Goal: Complete application form: Complete application form

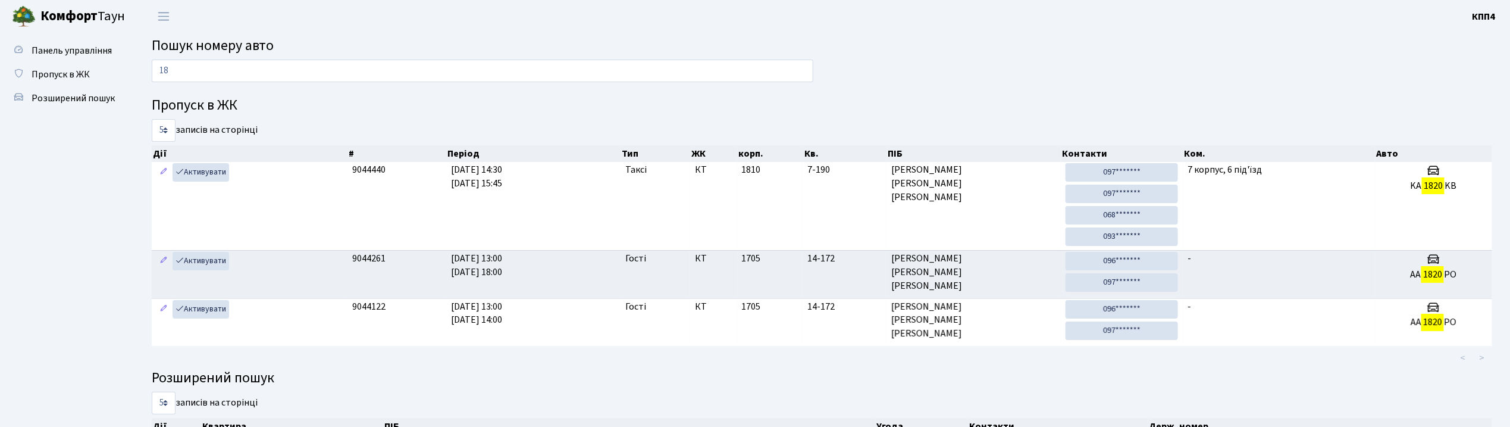
type input "1"
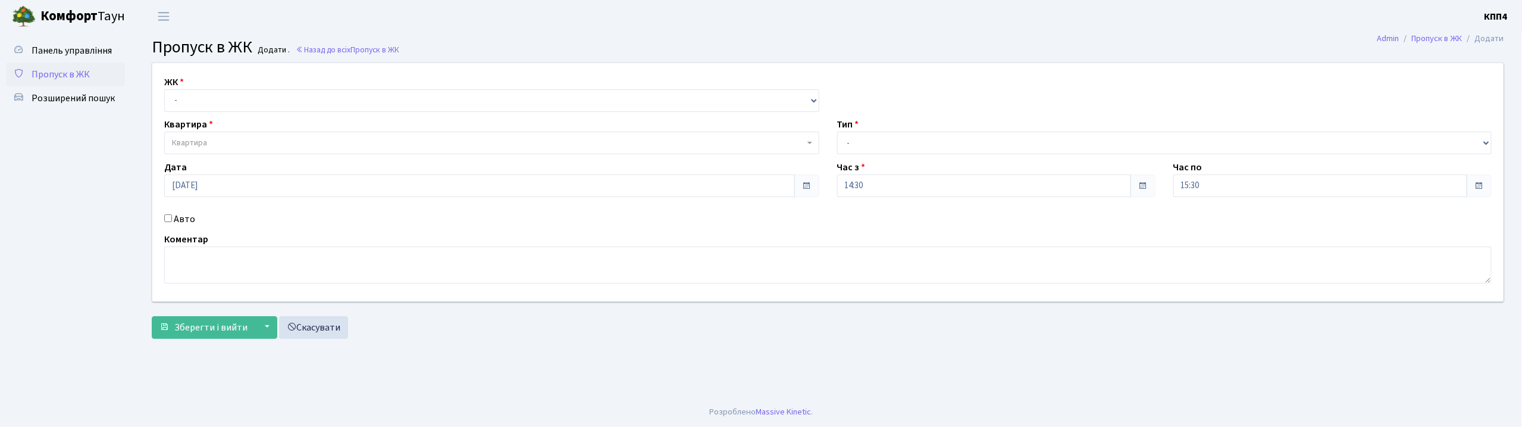
click at [170, 217] on input "Авто" at bounding box center [168, 218] width 8 height 8
checkbox input "true"
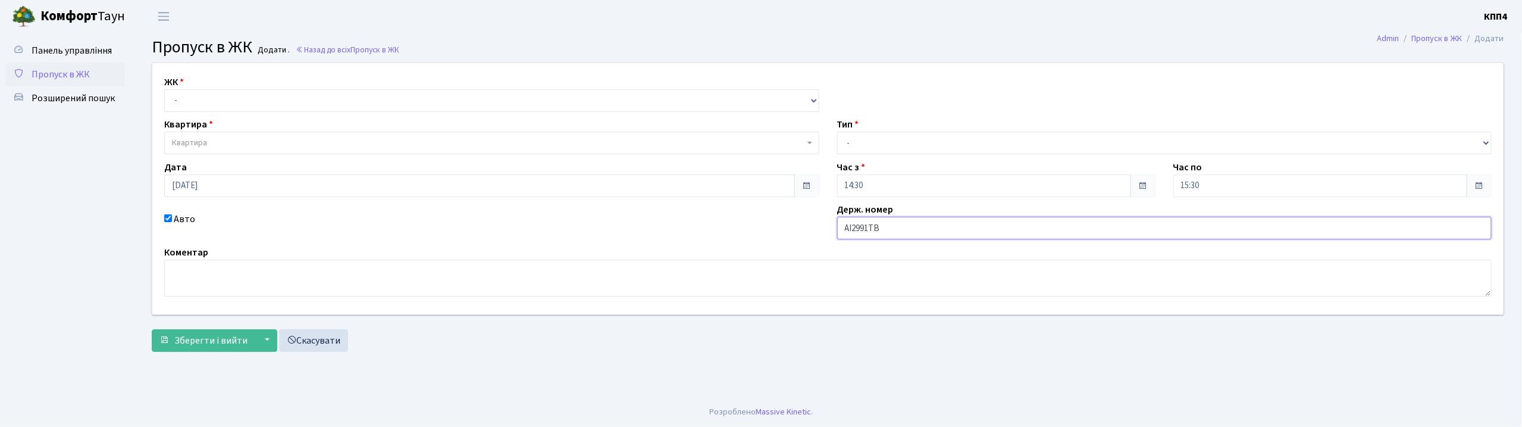
type input "АІ2991ТВ"
click at [194, 93] on select "- КТ, вул. Регенераторна, 4 КТ2, просп. [STREET_ADDRESS] [STREET_ADDRESS] [PERS…" at bounding box center [491, 100] width 655 height 23
select select "271"
click at [164, 89] on select "- КТ, вул. Регенераторна, 4 КТ2, просп. [STREET_ADDRESS] [STREET_ADDRESS] [PERS…" at bounding box center [491, 100] width 655 height 23
select select
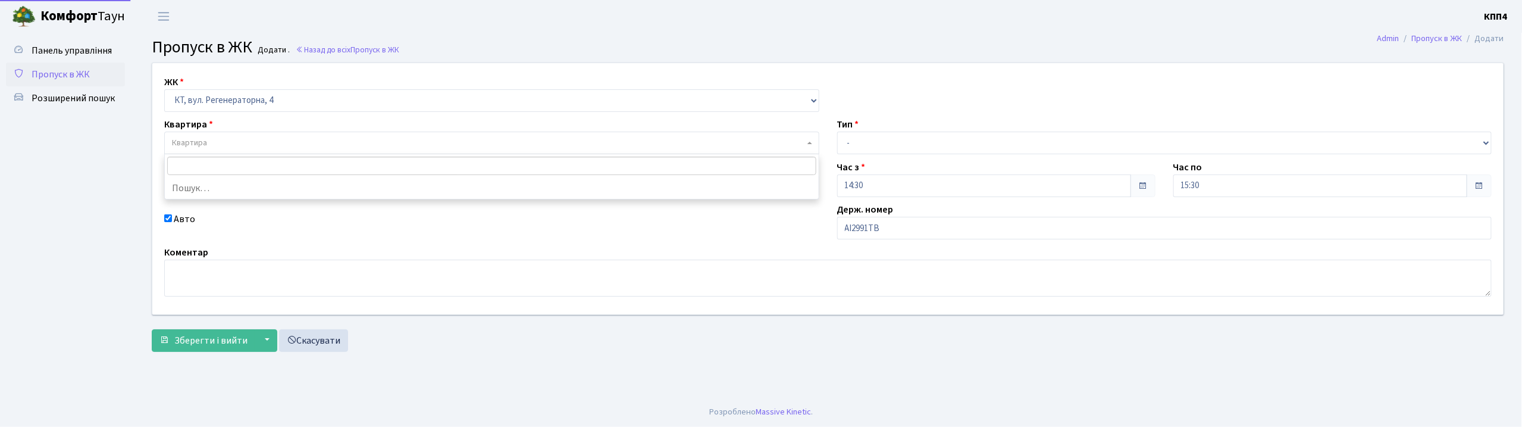
click at [201, 141] on span "Квартира" at bounding box center [189, 143] width 35 height 12
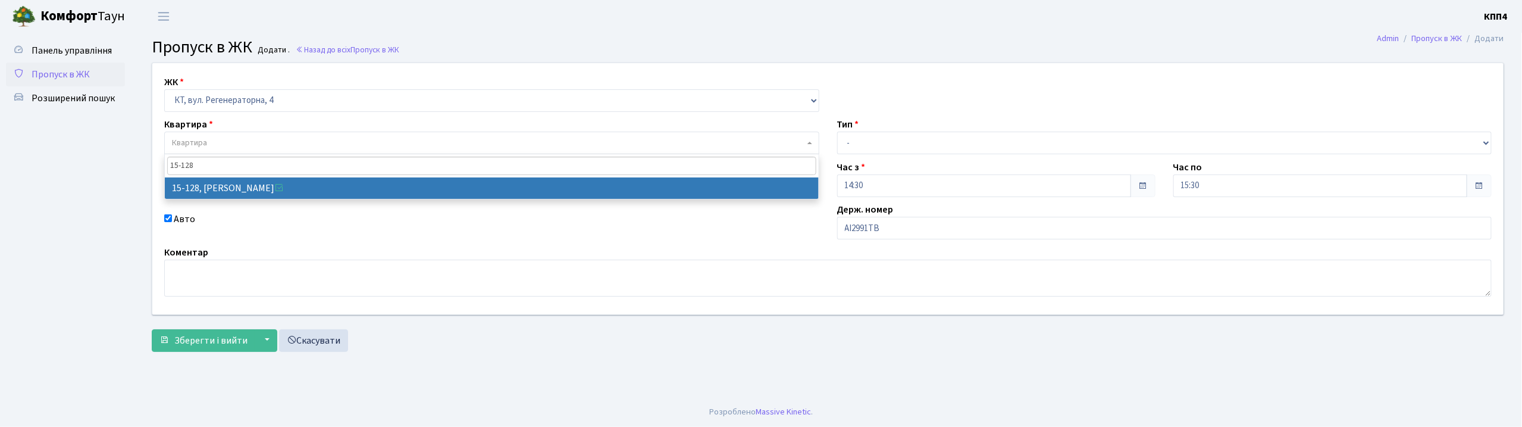
type input "15-128"
select select "8903"
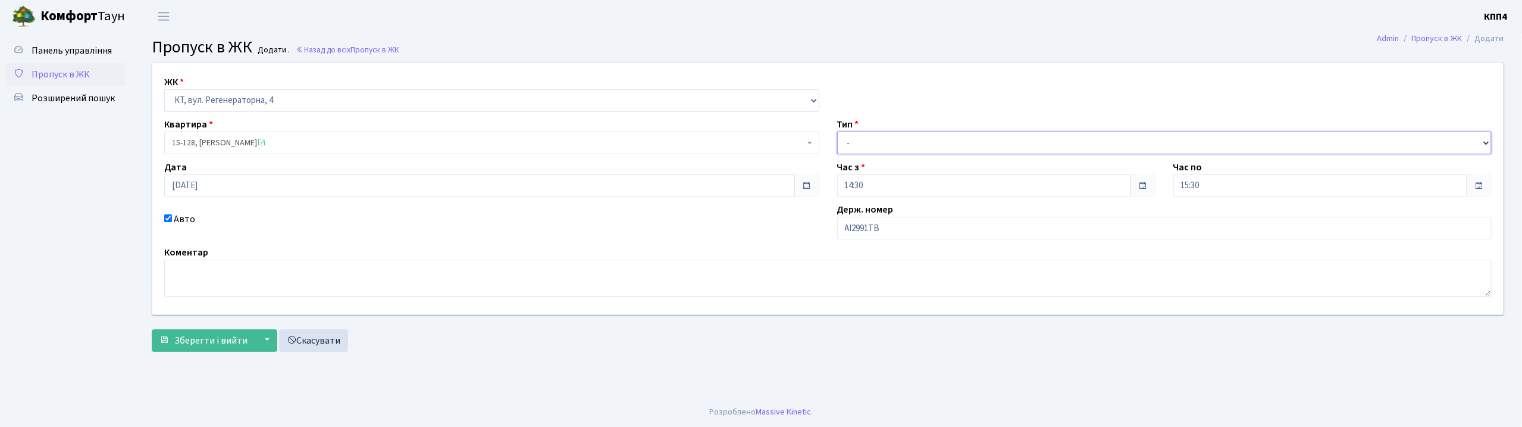
click at [879, 144] on select "- Доставка Таксі Гості Сервіс" at bounding box center [1164, 143] width 655 height 23
select select "2"
click at [837, 132] on select "- Доставка Таксі Гості Сервіс" at bounding box center [1164, 143] width 655 height 23
click at [206, 338] on span "Зберегти і вийти" at bounding box center [210, 340] width 73 height 13
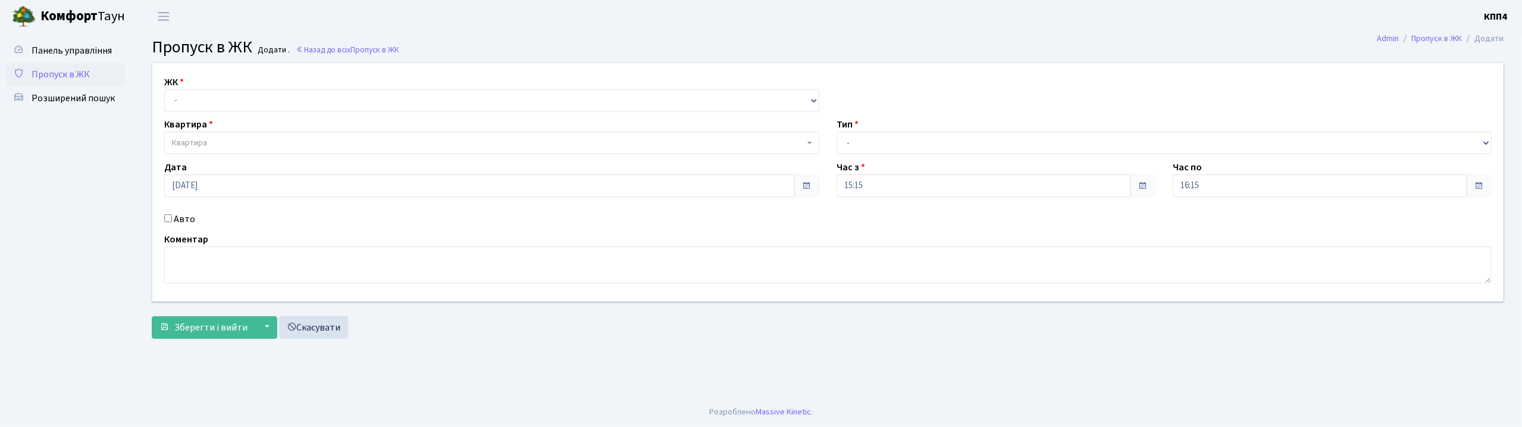
click at [168, 215] on input "Авто" at bounding box center [168, 218] width 8 height 8
checkbox input "true"
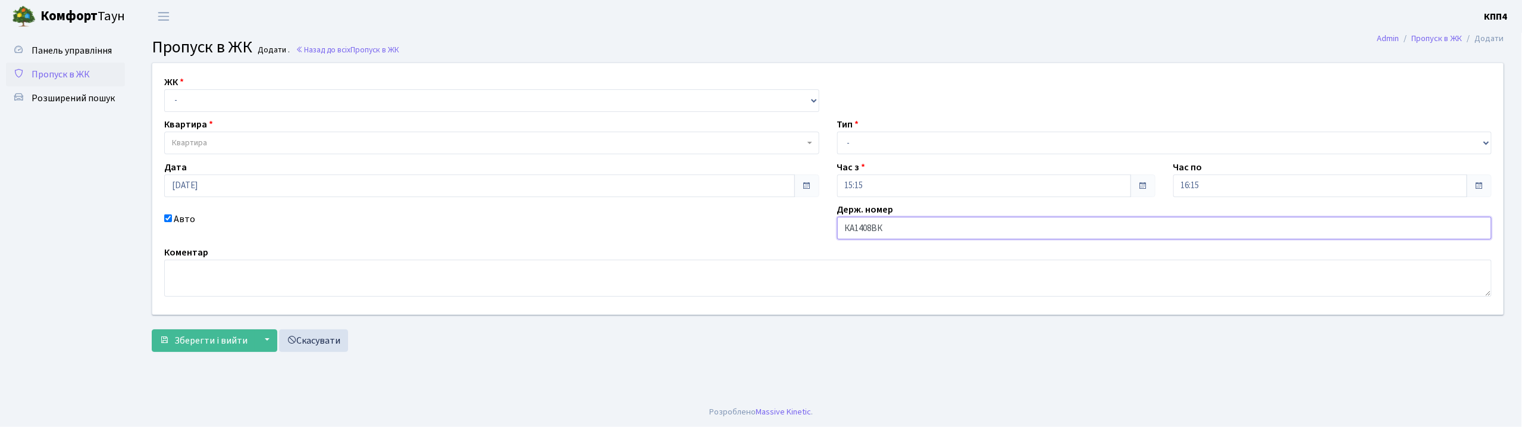
type input "КА1408ВК"
click at [184, 105] on select "- КТ, вул. Регенераторна, 4 КТ2, просп. [STREET_ADDRESS] [STREET_ADDRESS] [PERS…" at bounding box center [491, 100] width 655 height 23
select select "271"
click at [164, 89] on select "- КТ, вул. Регенераторна, 4 КТ2, просп. [STREET_ADDRESS] [STREET_ADDRESS] [PERS…" at bounding box center [491, 100] width 655 height 23
select select
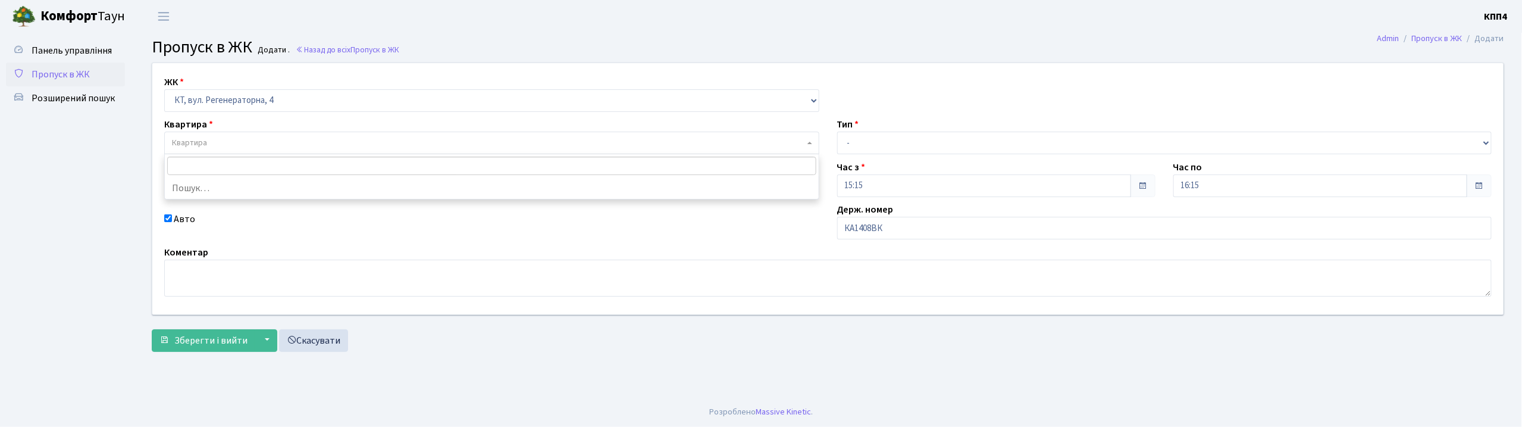
click at [189, 138] on span "Квартира" at bounding box center [189, 143] width 35 height 12
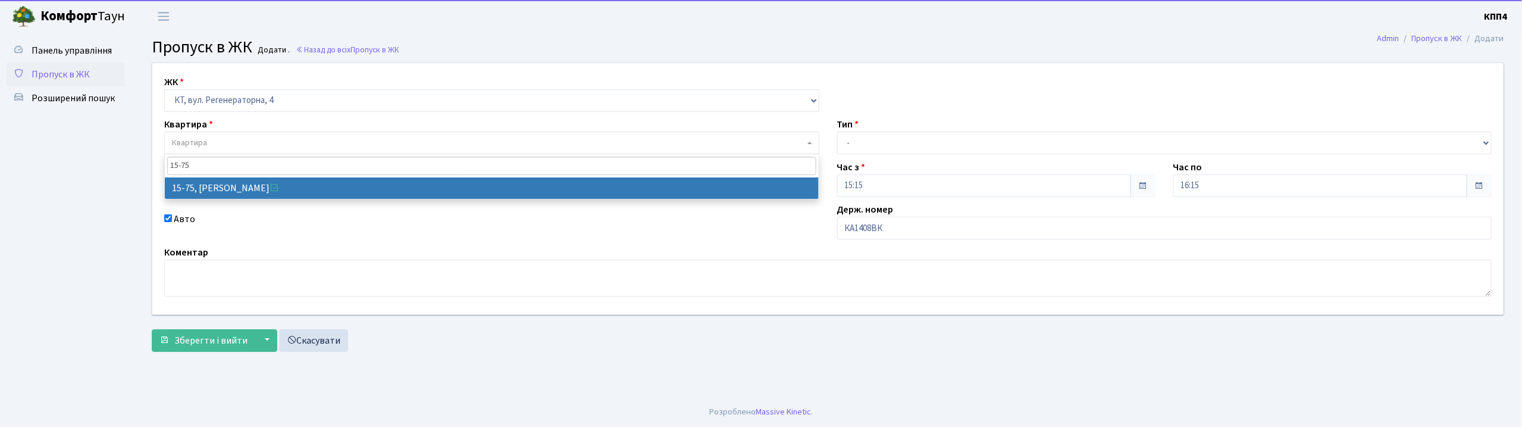
type input "15-75"
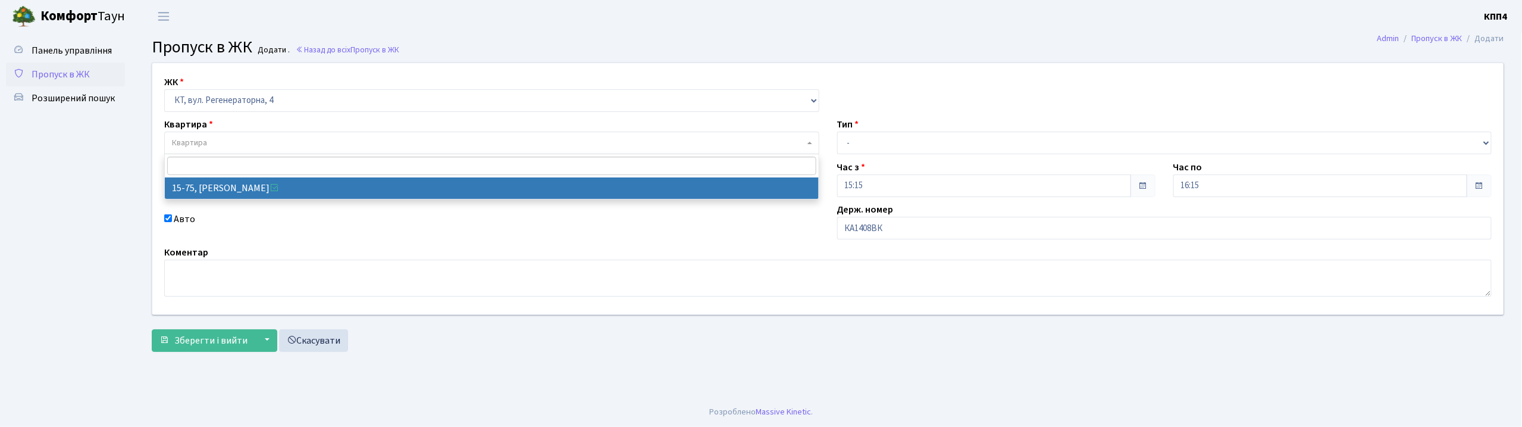
select select "8850"
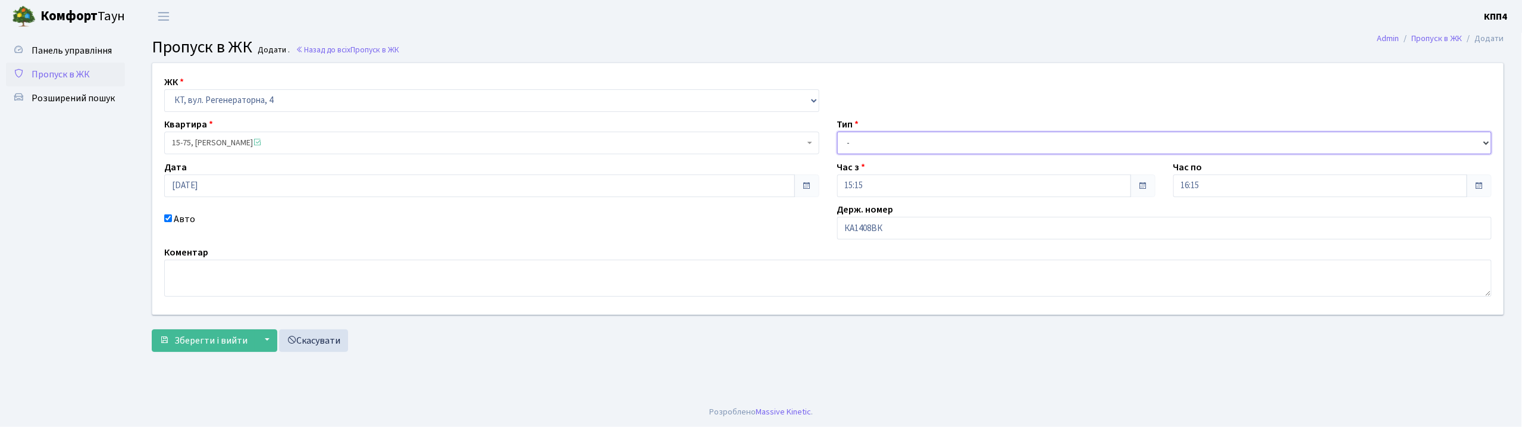
click at [854, 137] on select "- Доставка Таксі Гості Сервіс" at bounding box center [1164, 143] width 655 height 23
select select "1"
click at [837, 132] on select "- Доставка Таксі Гості Сервіс" at bounding box center [1164, 143] width 655 height 23
click at [215, 350] on button "Зберегти і вийти" at bounding box center [204, 340] width 104 height 23
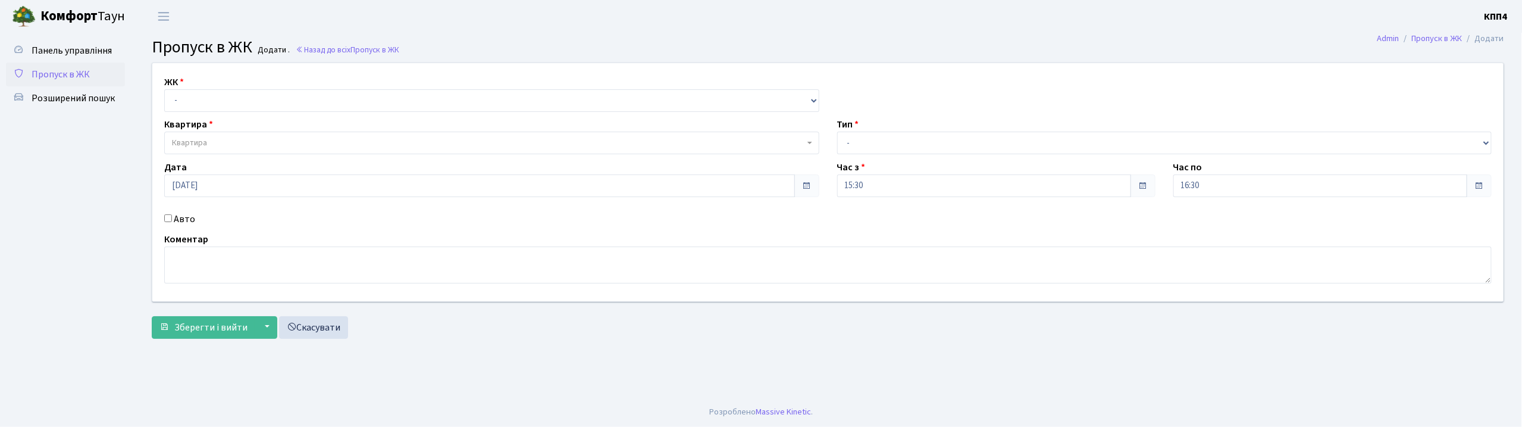
click at [168, 217] on input "Авто" at bounding box center [168, 218] width 8 height 8
checkbox input "true"
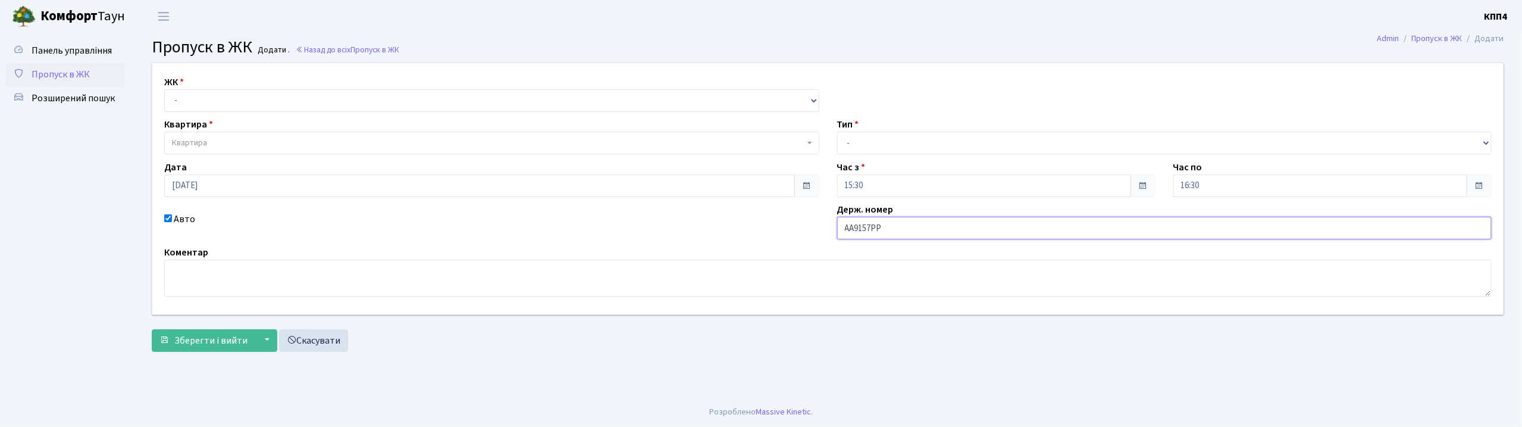
type input "АА9157РР"
click at [220, 98] on select "- КТ, вул. Регенераторна, 4 КТ2, просп. [STREET_ADDRESS] [STREET_ADDRESS] [PERS…" at bounding box center [491, 100] width 655 height 23
select select "271"
click at [164, 89] on select "- КТ, вул. Регенераторна, 4 КТ2, просп. [STREET_ADDRESS] [STREET_ADDRESS] [PERS…" at bounding box center [491, 100] width 655 height 23
select select
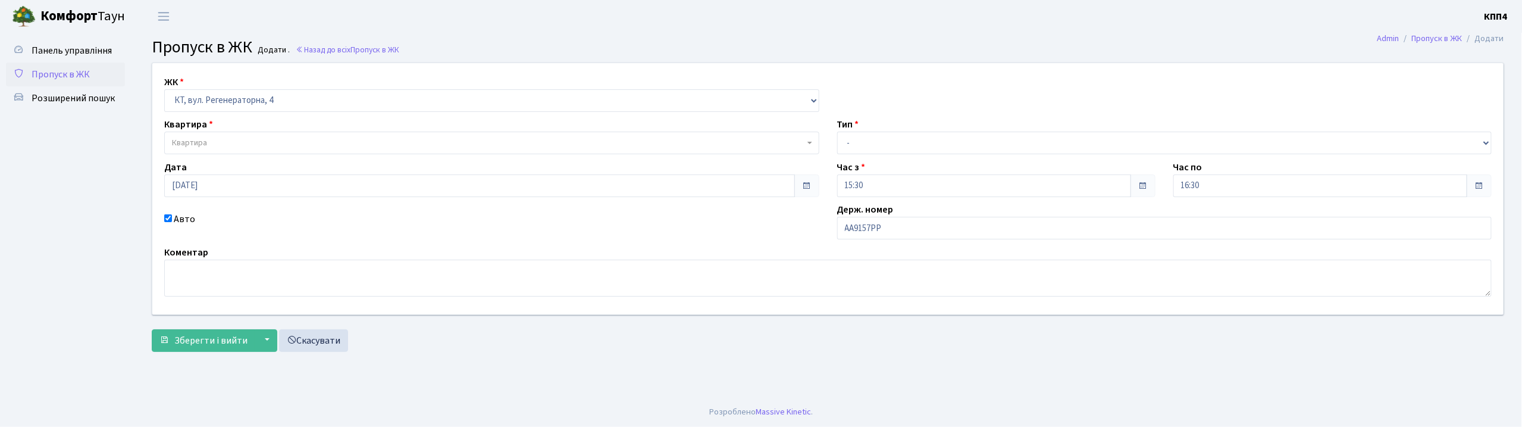
click at [225, 139] on span "Квартира" at bounding box center [488, 143] width 633 height 12
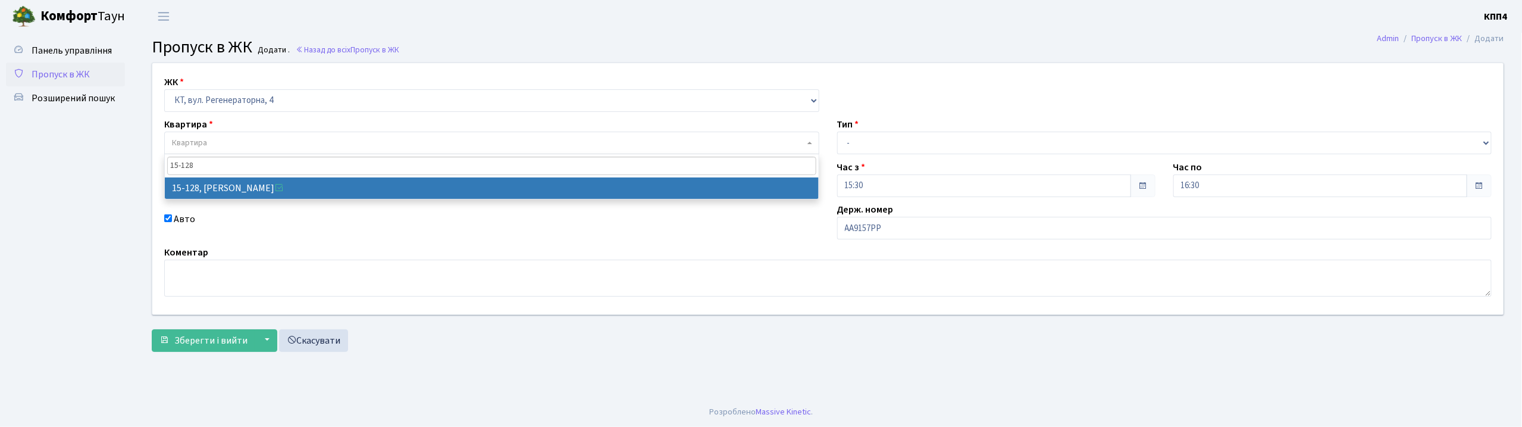
type input "15-128"
select select "8903"
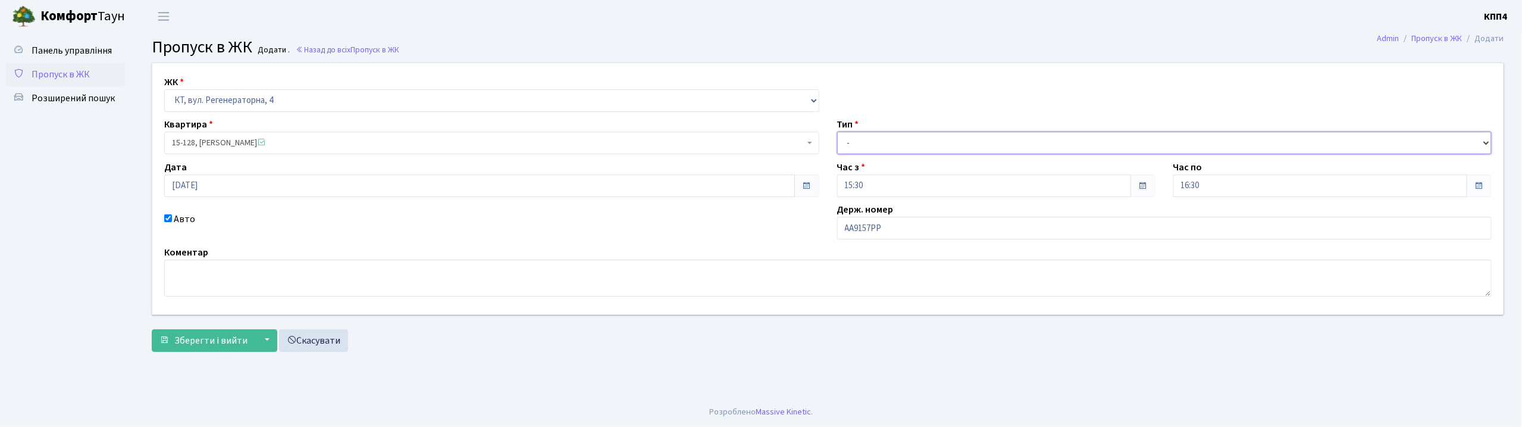
click at [857, 151] on select "- Доставка Таксі Гості Сервіс" at bounding box center [1164, 143] width 655 height 23
select select "2"
click at [837, 132] on select "- Доставка Таксі Гості Сервіс" at bounding box center [1164, 143] width 655 height 23
click at [231, 346] on span "Зберегти і вийти" at bounding box center [210, 340] width 73 height 13
